Goal: Information Seeking & Learning: Learn about a topic

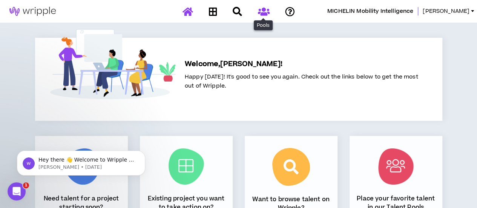
click at [266, 12] on icon at bounding box center [264, 11] width 12 height 9
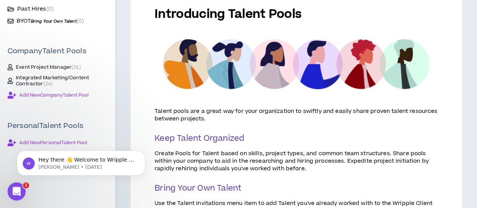
scroll to position [113, 0]
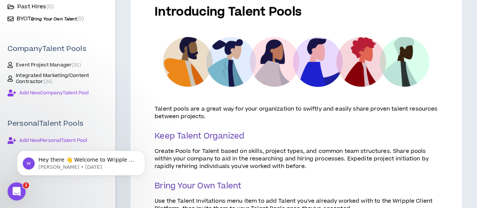
click at [49, 63] on span "Event Project Manager ( 31 )" at bounding box center [48, 65] width 65 height 6
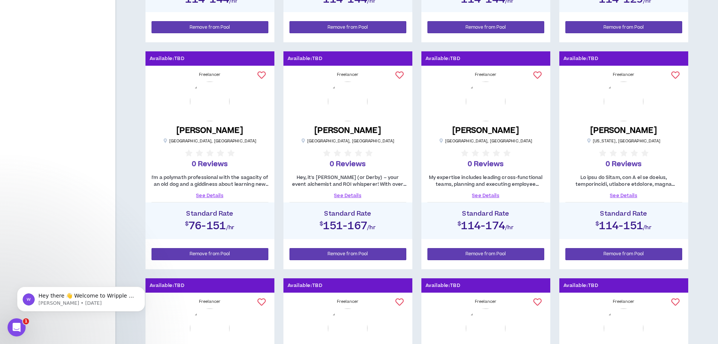
scroll to position [301, 0]
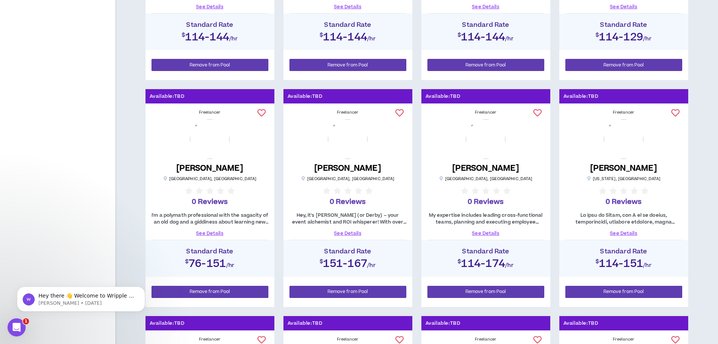
click at [204, 207] on link "See Details" at bounding box center [210, 233] width 117 height 7
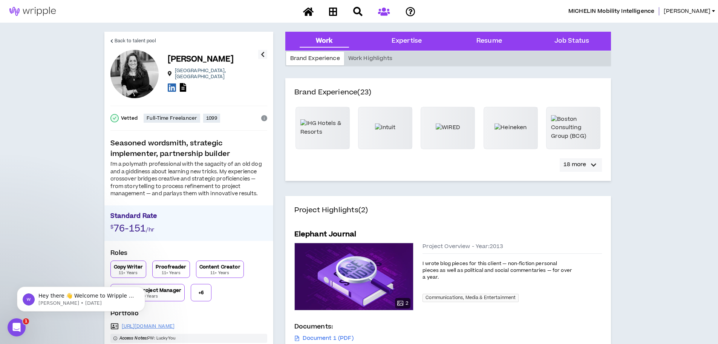
click at [477, 160] on div "button" at bounding box center [593, 164] width 9 height 9
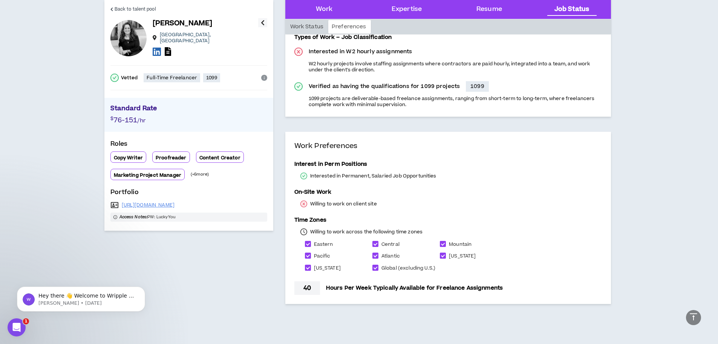
scroll to position [1709, 0]
click at [308, 25] on div "Work Status" at bounding box center [307, 27] width 42 height 14
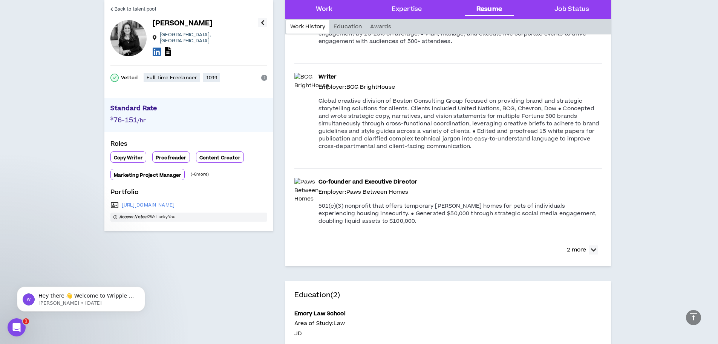
scroll to position [1090, 0]
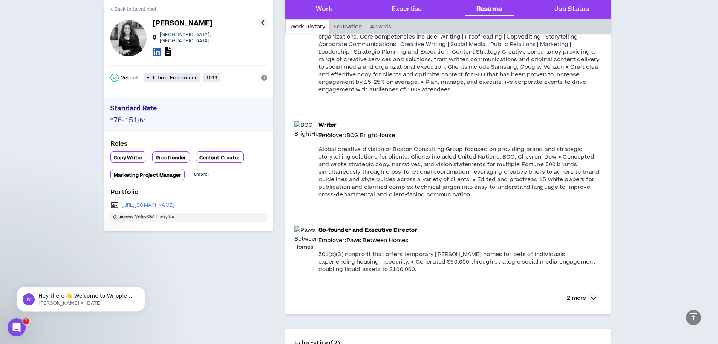
click at [117, 8] on span "Back to talent pool" at bounding box center [135, 9] width 41 height 7
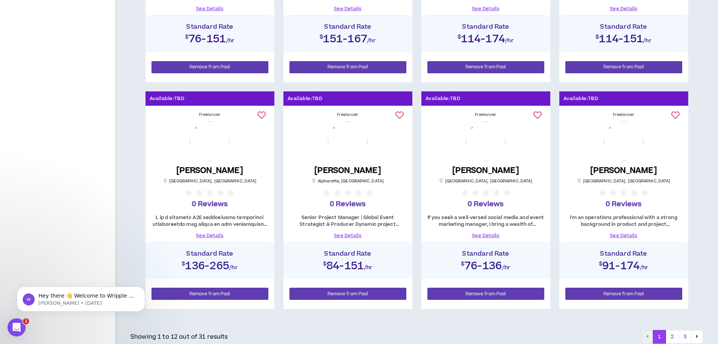
scroll to position [528, 0]
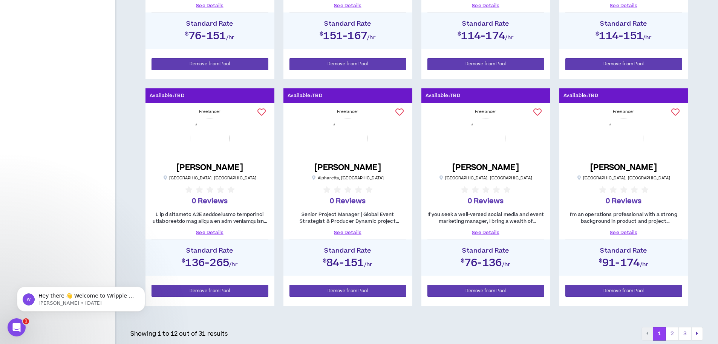
click at [353, 171] on h5 "[PERSON_NAME] NEW" at bounding box center [348, 167] width 67 height 9
click at [356, 207] on link "See Details" at bounding box center [348, 232] width 117 height 7
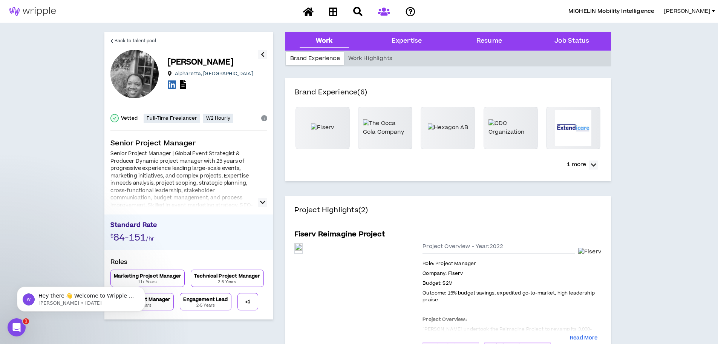
click at [262, 201] on icon "button" at bounding box center [262, 202] width 5 height 9
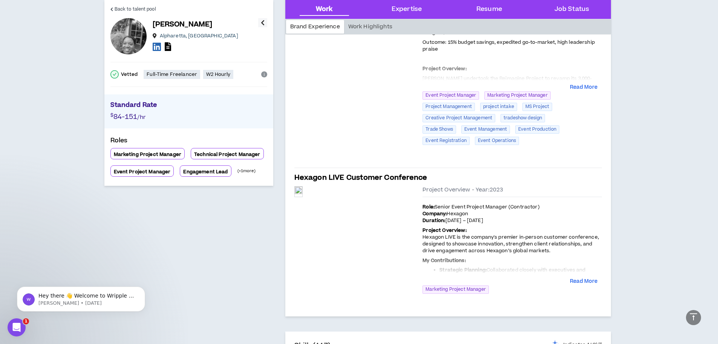
scroll to position [264, 0]
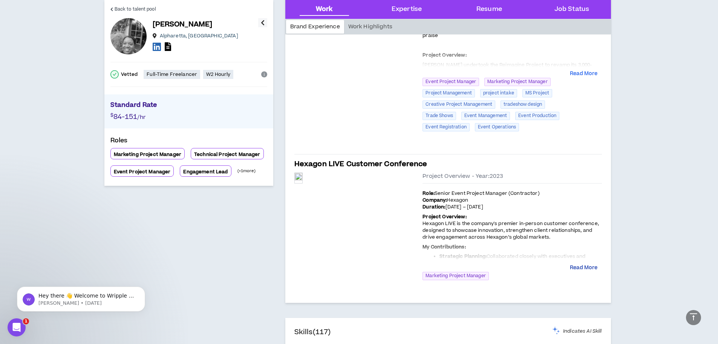
click at [477, 207] on button "Read More" at bounding box center [584, 268] width 28 height 8
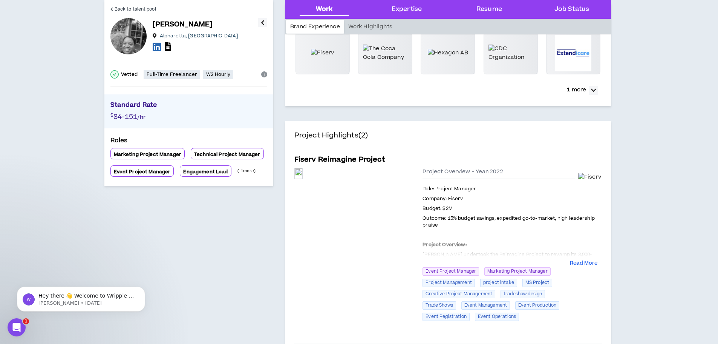
scroll to position [75, 0]
click at [477, 207] on div at bounding box center [512, 244] width 179 height 24
click at [477, 207] on div "Project Overview - Year: 2022 Role: Project Manager Company: Fiserv Budget: $2M…" at bounding box center [512, 245] width 179 height 157
click at [477, 207] on button "Read More" at bounding box center [584, 263] width 28 height 8
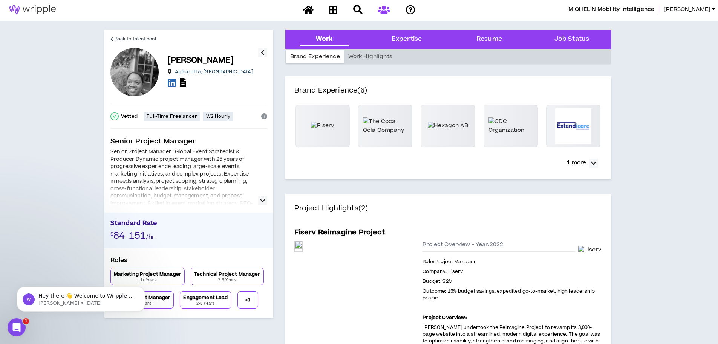
scroll to position [0, 0]
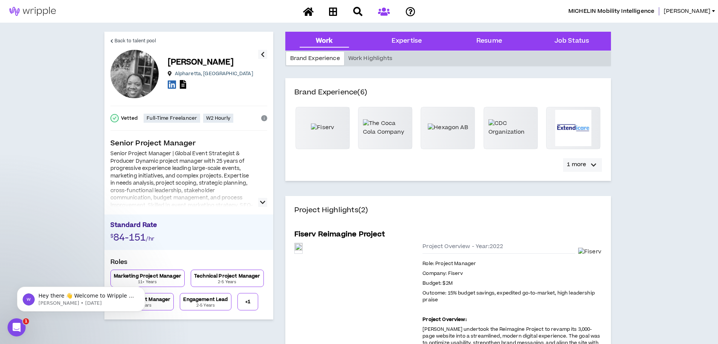
click at [477, 164] on p "1 more" at bounding box center [576, 164] width 19 height 8
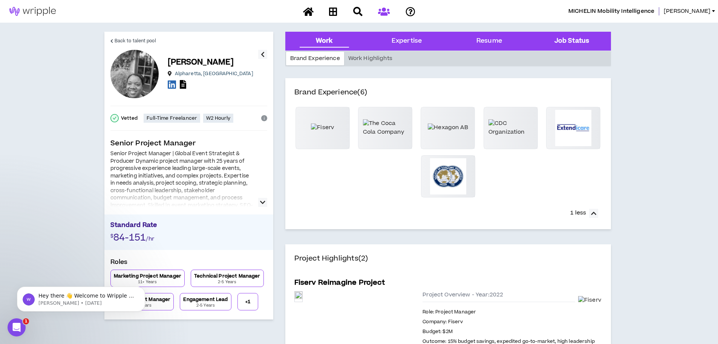
click at [477, 46] on Status "Job Status" at bounding box center [572, 41] width 35 height 10
